Goal: Check status: Check status

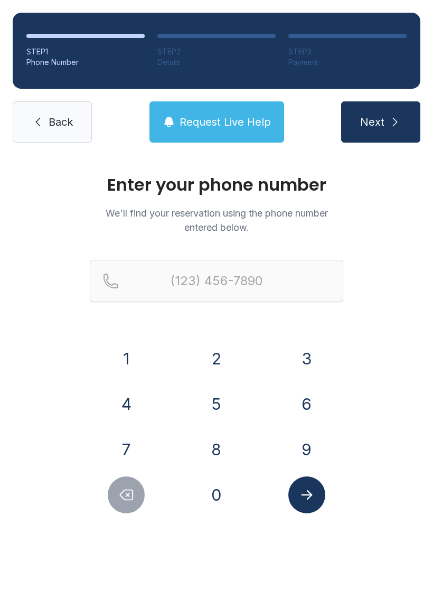
click at [222, 453] on button "8" at bounding box center [216, 449] width 37 height 37
click at [301, 410] on button "6" at bounding box center [306, 404] width 37 height 37
click at [129, 409] on button "4" at bounding box center [126, 404] width 37 height 37
click at [223, 405] on button "5" at bounding box center [216, 404] width 37 height 37
click at [222, 352] on button "2" at bounding box center [216, 358] width 37 height 37
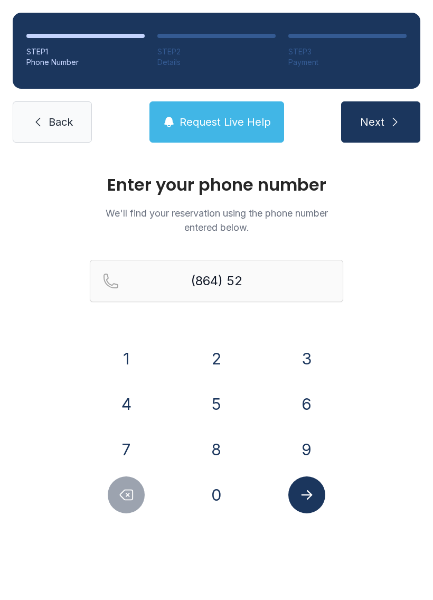
click at [309, 405] on button "6" at bounding box center [306, 404] width 37 height 37
click at [126, 461] on button "7" at bounding box center [126, 449] width 37 height 37
click at [297, 445] on button "9" at bounding box center [306, 449] width 37 height 37
click at [213, 456] on button "8" at bounding box center [216, 449] width 37 height 37
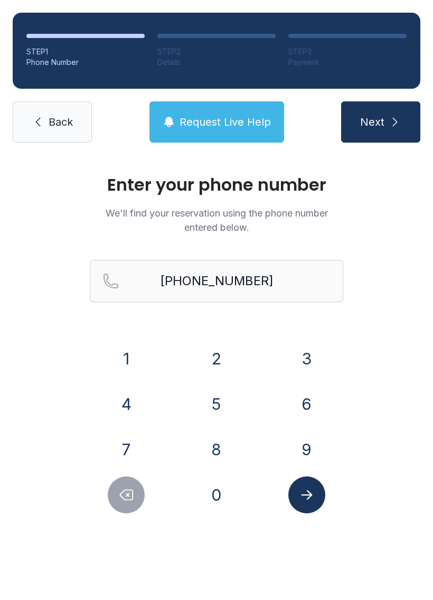
click at [308, 501] on icon "Submit lookup form" at bounding box center [307, 495] width 16 height 16
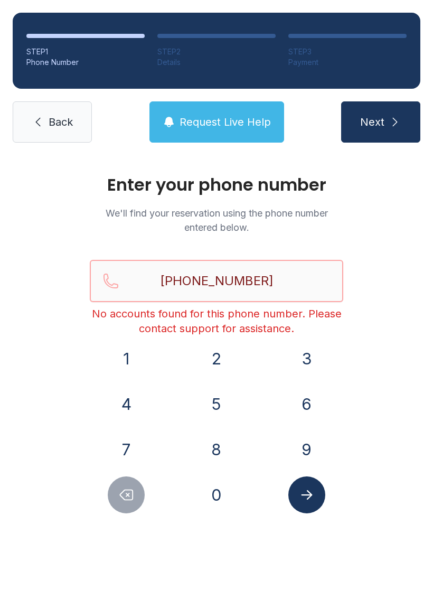
click at [275, 272] on input "[PHONE_NUMBER]" at bounding box center [217, 281] width 254 height 42
click at [283, 280] on input "[PHONE_NUMBER]" at bounding box center [217, 281] width 254 height 42
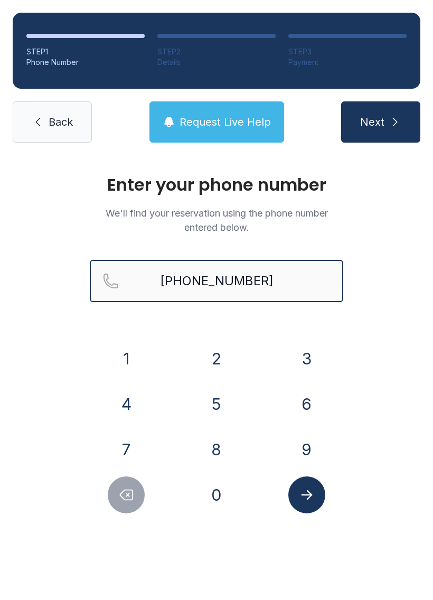
type input "[PHONE_NUMBER]"
click at [394, 116] on icon "submit" at bounding box center [395, 122] width 13 height 13
